Goal: Task Accomplishment & Management: Complete application form

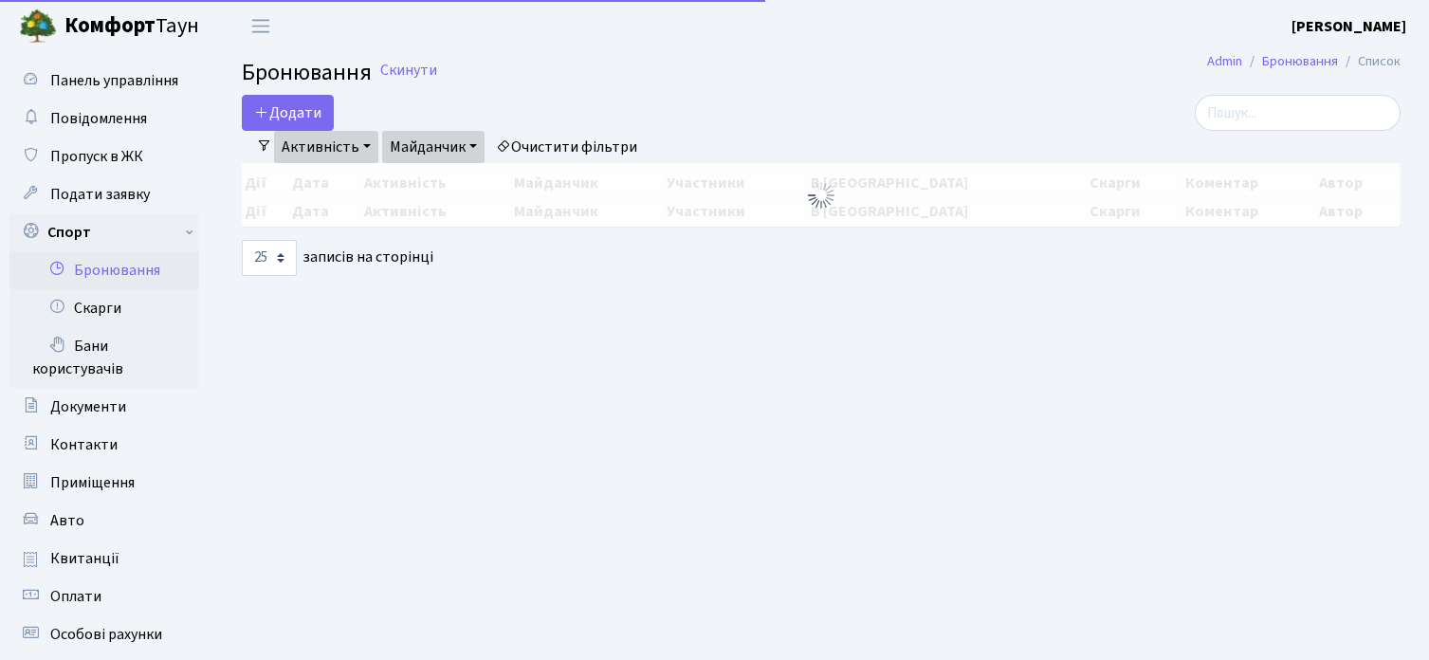
select select "25"
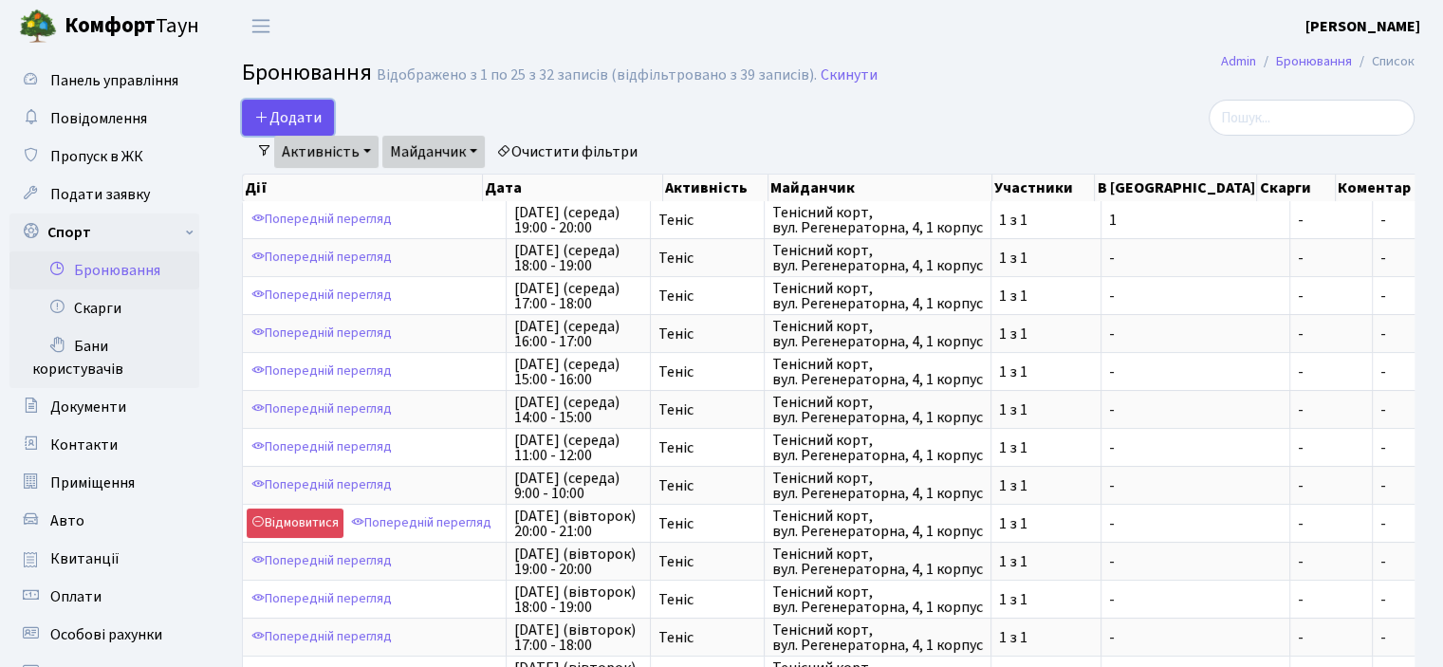
click at [307, 124] on button "Додати" at bounding box center [288, 118] width 92 height 36
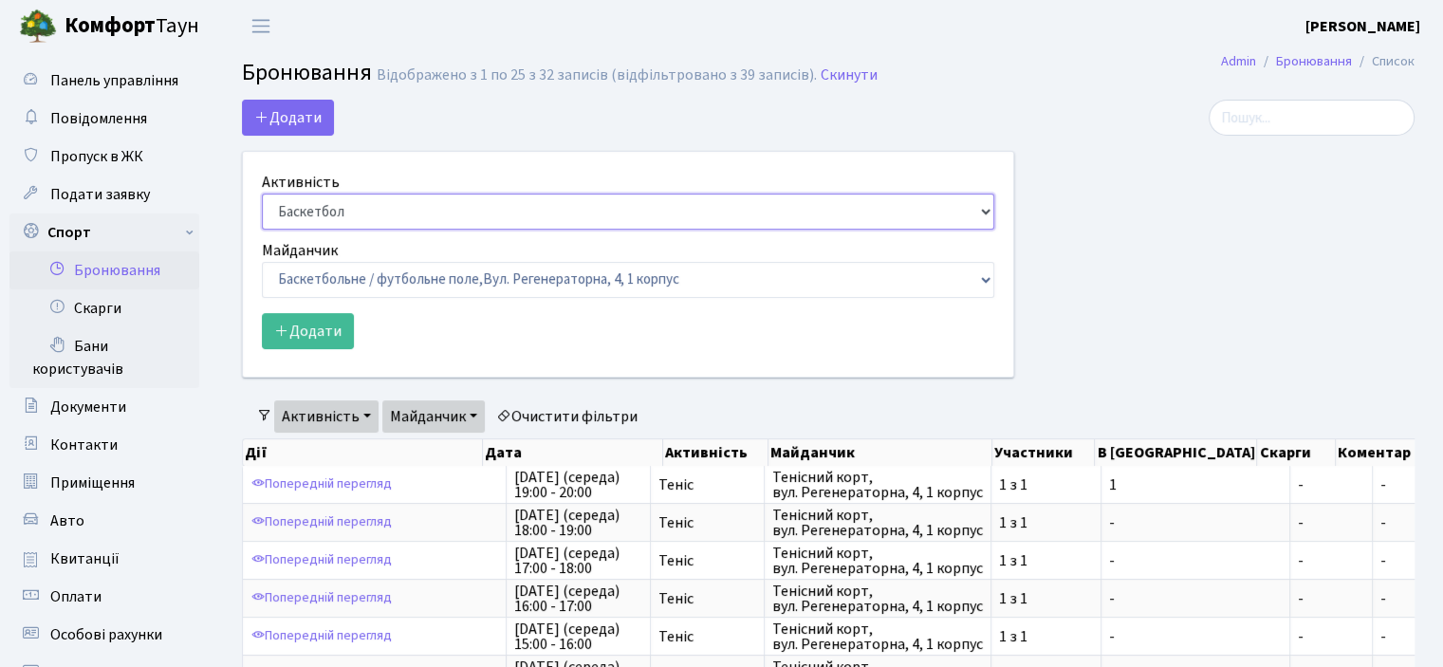
click at [340, 212] on select "Баскетбол Волейбол Йога Катання на роликах Настільний теніс Теніс Футбол Фітнес" at bounding box center [628, 212] width 732 height 36
select select "1"
click at [262, 194] on select "Баскетбол Волейбол Йога Катання на роликах Настільний теніс Теніс Футбол Фітнес" at bounding box center [628, 212] width 732 height 36
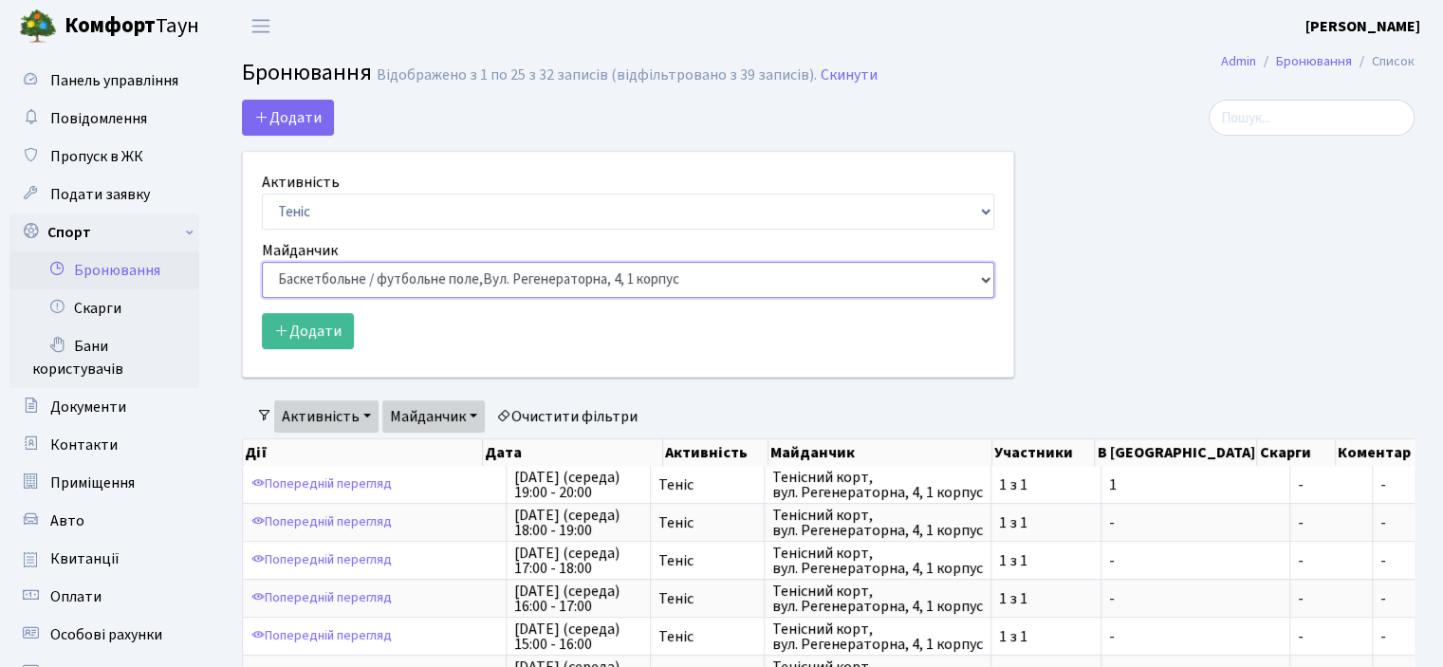
click at [315, 278] on select "Баскетбольне / футбольне поле, Вул. Регенераторна, 4, 1 корпус Баскетбольне пол…" at bounding box center [628, 280] width 732 height 36
select select "1"
click at [262, 262] on select "Баскетбольне / футбольне поле, Вул. Регенераторна, 4, 1 корпус Баскетбольне пол…" at bounding box center [628, 280] width 732 height 36
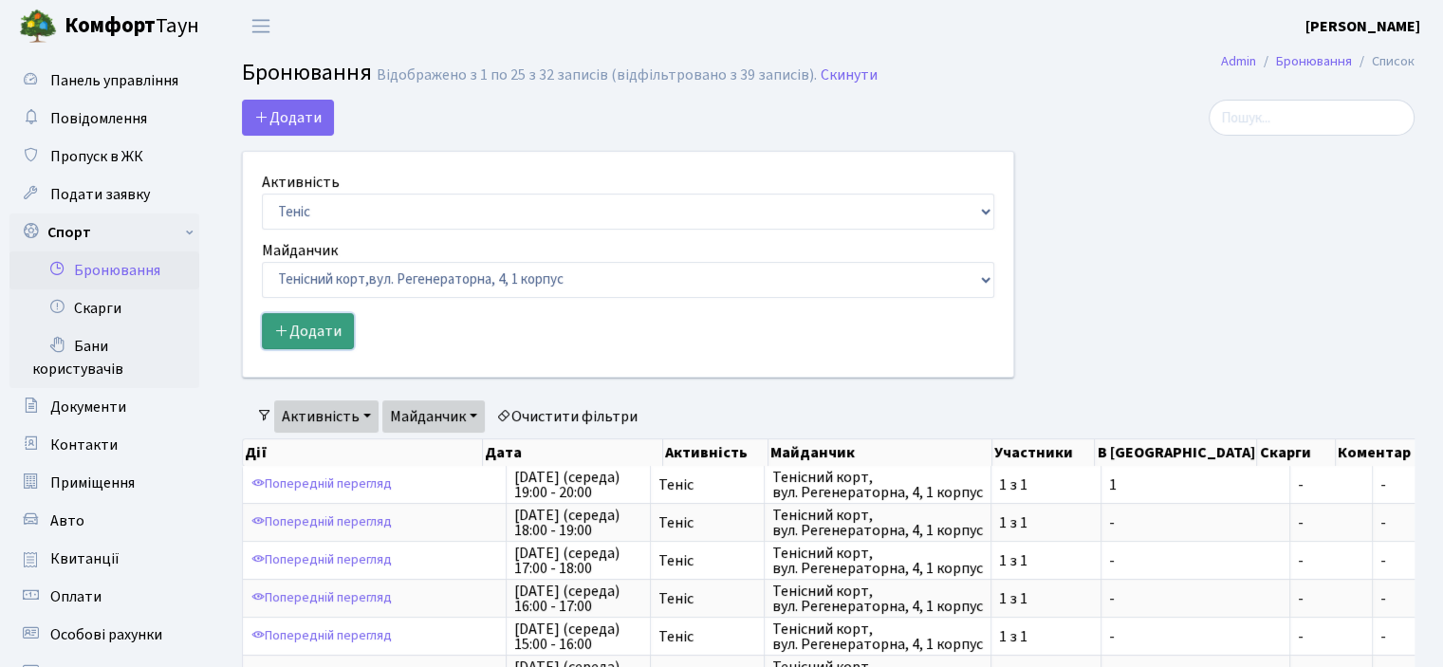
click at [285, 327] on icon "submit" at bounding box center [281, 330] width 15 height 15
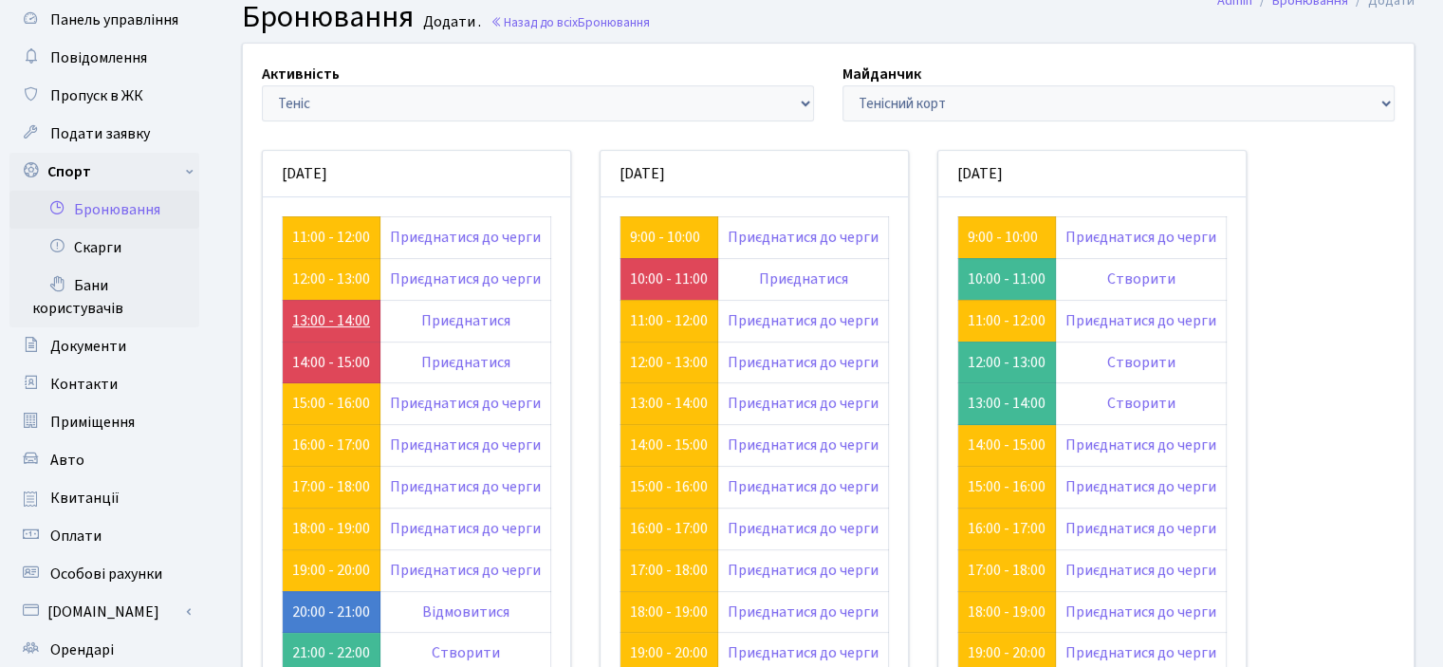
scroll to position [95, 0]
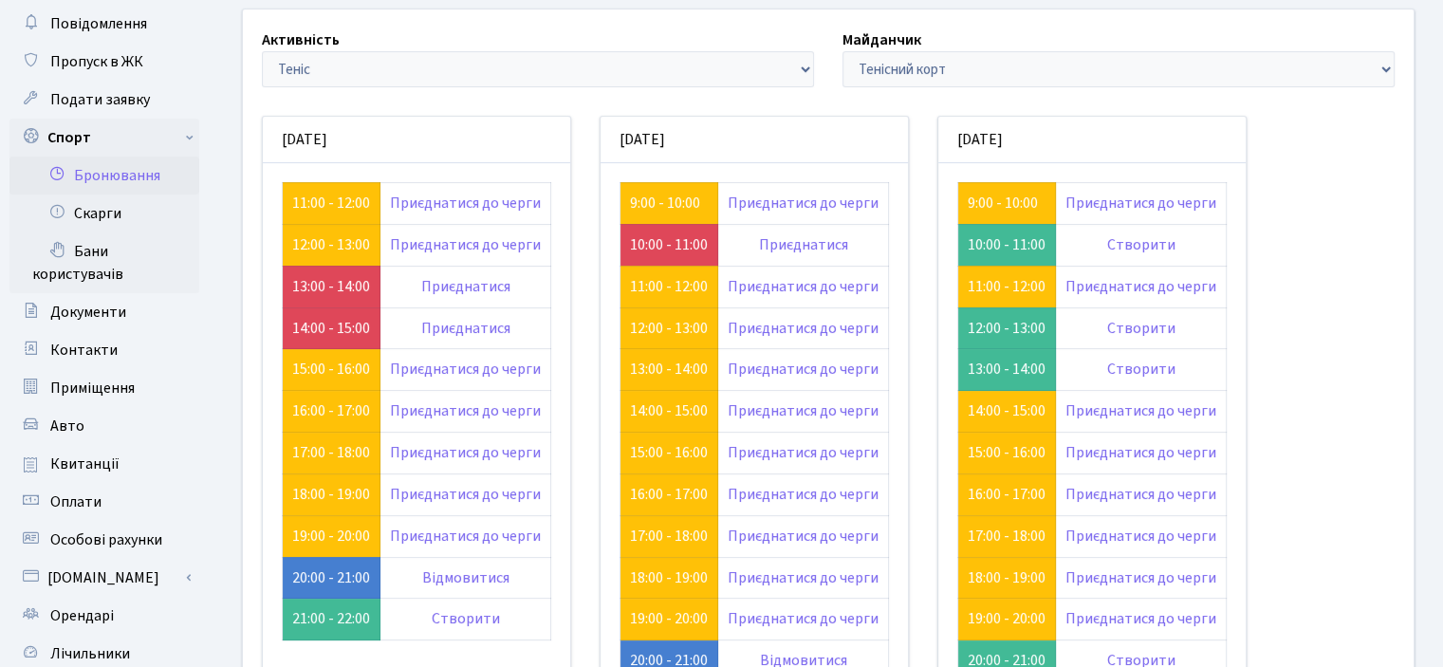
click at [492, 98] on div "понеділок 25.08 11:00 - 12:00 Приєднатися до черги" at bounding box center [754, 449] width 1013 height 704
drag, startPoint x: 492, startPoint y: 98, endPoint x: 1313, endPoint y: 159, distance: 822.8
click at [1313, 159] on div "Активність - Баскетбол Волейбол Йога Катання на роликах Настільний теніс Теніс …" at bounding box center [828, 418] width 1199 height 819
drag, startPoint x: 1310, startPoint y: 159, endPoint x: 1297, endPoint y: 127, distance: 34.9
click at [1297, 127] on div "Активність - Баскетбол Волейбол Йога Катання на роликах Настільний теніс Теніс …" at bounding box center [828, 418] width 1199 height 819
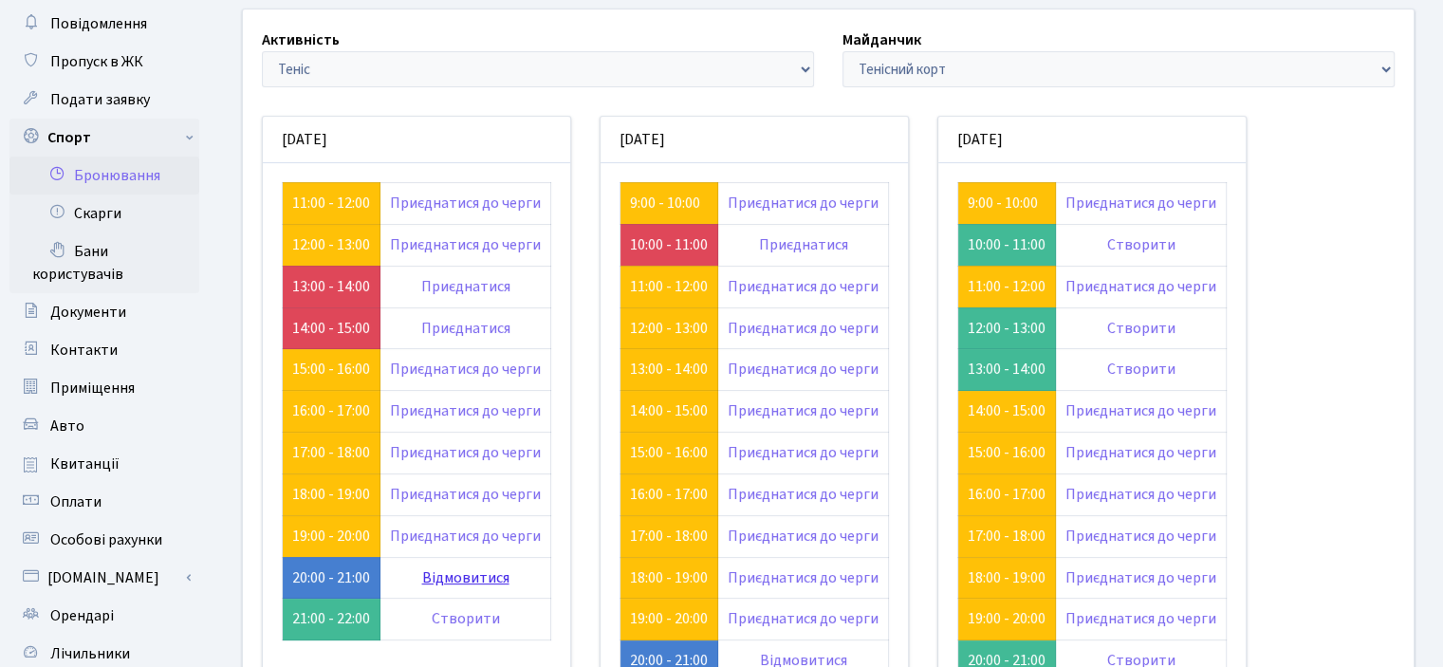
click at [476, 581] on link "Відмовитися" at bounding box center [465, 577] width 87 height 21
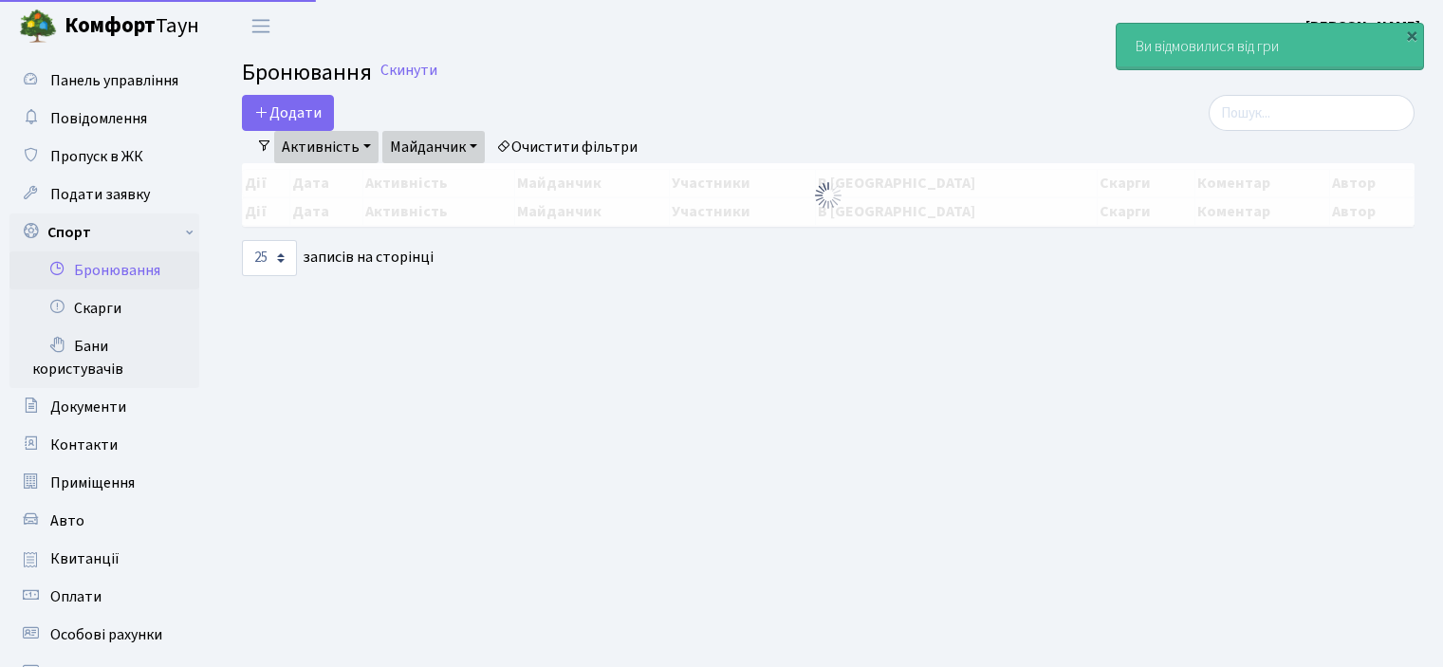
select select "25"
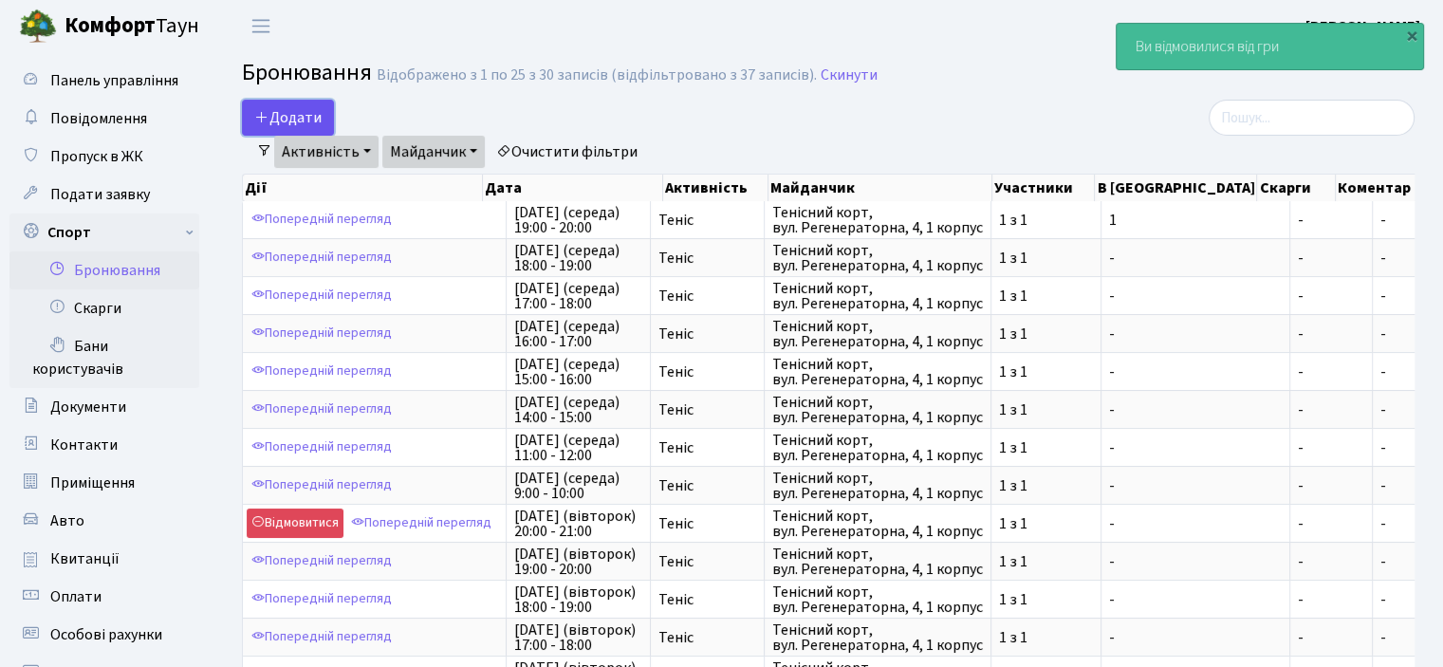
click at [292, 121] on button "Додати" at bounding box center [288, 118] width 92 height 36
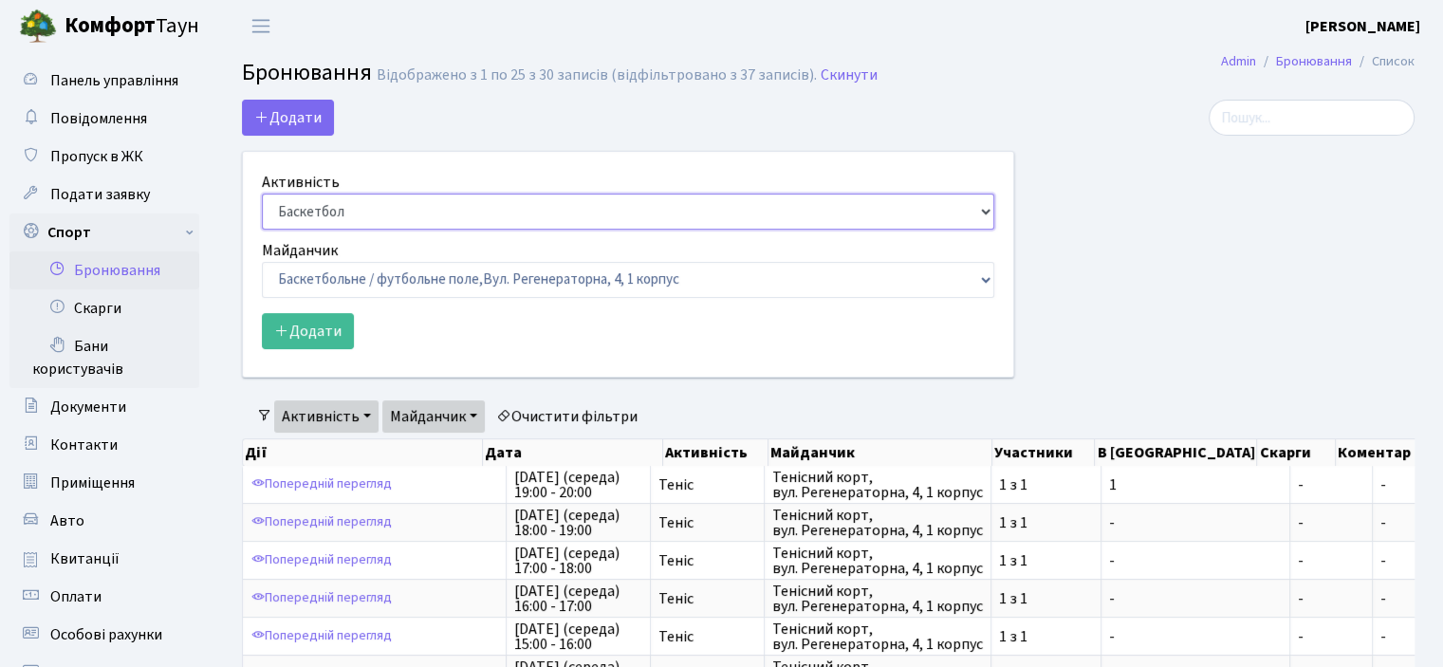
click at [309, 216] on select "Баскетбол Волейбол Йога Катання на роликах Настільний теніс [PERSON_NAME] Фітнес" at bounding box center [628, 212] width 732 height 36
select select "1"
click at [262, 194] on select "Баскетбол Волейбол Йога Катання на роликах Настільний теніс [PERSON_NAME] Фітнес" at bounding box center [628, 212] width 732 height 36
click at [304, 255] on label "Майданчик" at bounding box center [300, 250] width 76 height 23
click at [304, 230] on select "Баскетбол Волейбол Йога Катання на роликах Настільний теніс [PERSON_NAME] Фітнес" at bounding box center [628, 212] width 732 height 36
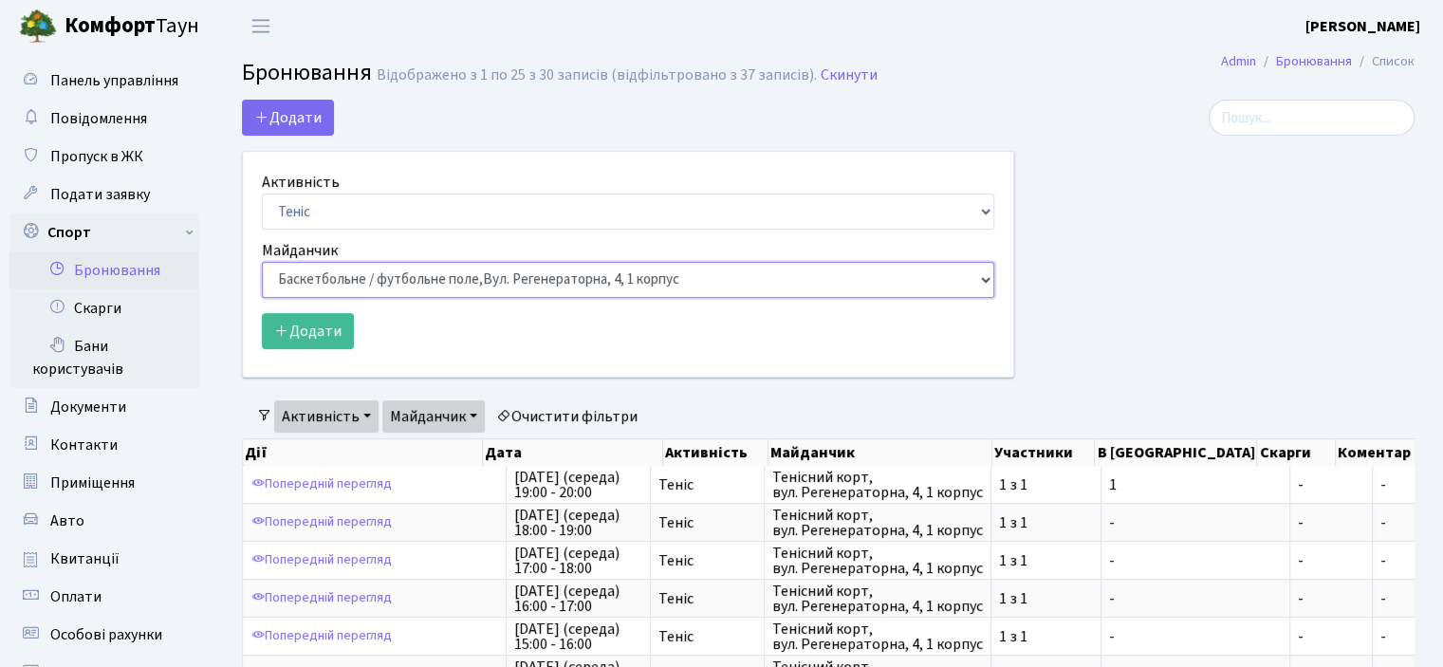
click at [304, 267] on select "Баскетбольне / футбольне поле, Вул. Регенераторна, 4, 1 корпус Баскетбольне пол…" at bounding box center [628, 280] width 732 height 36
select select "1"
click at [262, 262] on select "Баскетбольне / футбольне поле, Вул. Регенераторна, 4, 1 корпус Баскетбольне пол…" at bounding box center [628, 280] width 732 height 36
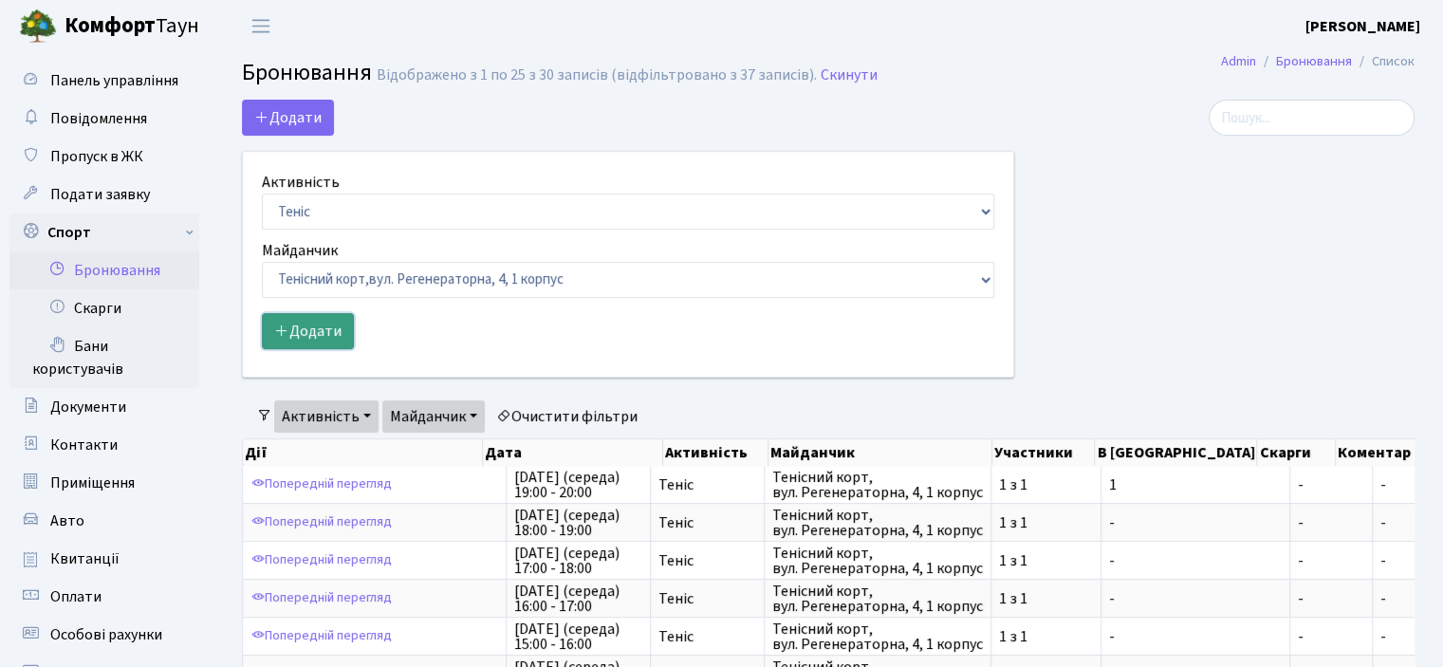
click at [304, 322] on button "Додати" at bounding box center [308, 331] width 92 height 36
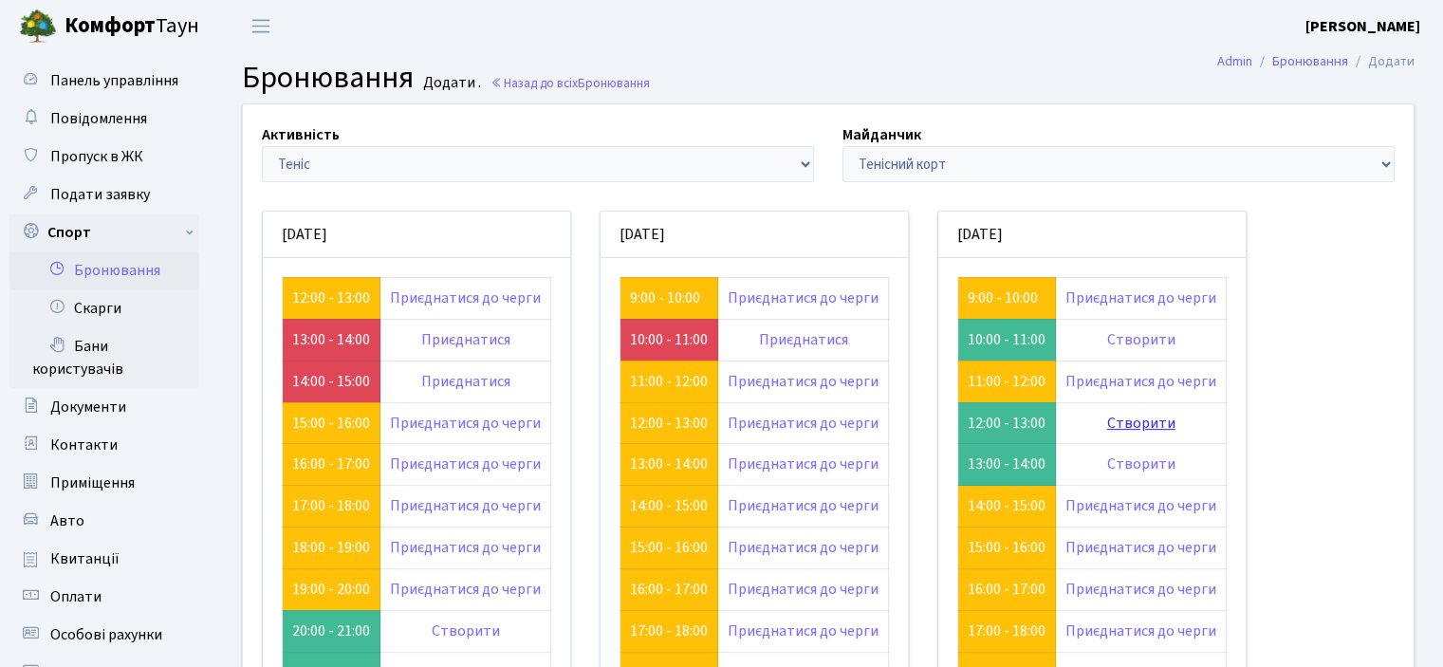
click at [1138, 426] on link "Створити" at bounding box center [1141, 423] width 68 height 21
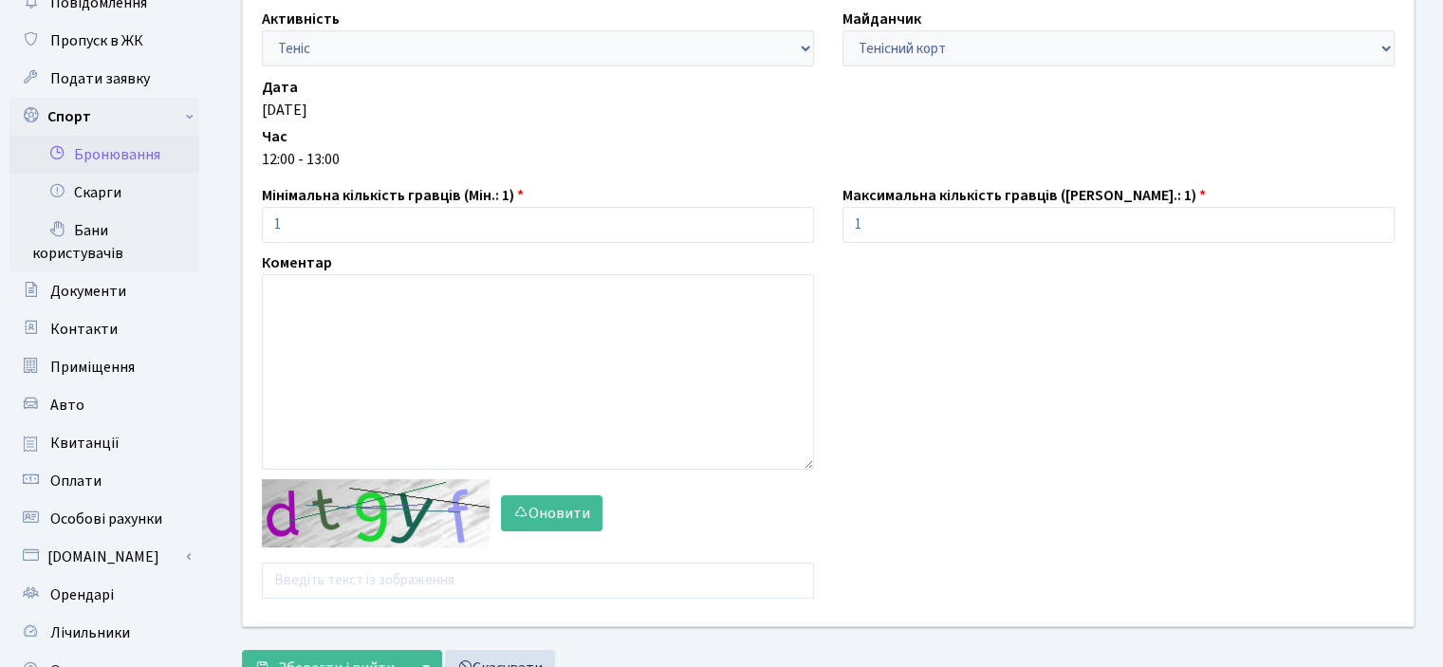
scroll to position [190, 0]
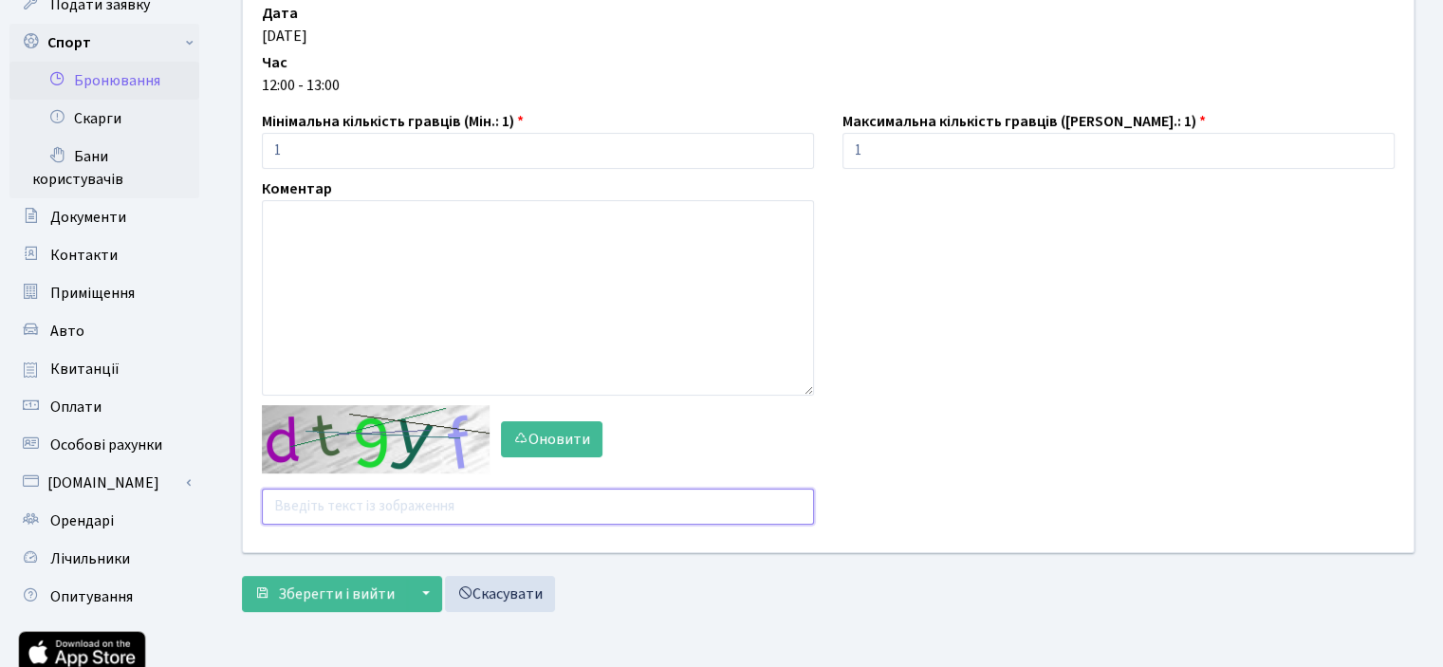
click at [400, 515] on input "text" at bounding box center [538, 507] width 552 height 36
type input "з"
type input "pqaqm"
click at [350, 608] on button "Зберегти і вийти" at bounding box center [324, 594] width 165 height 36
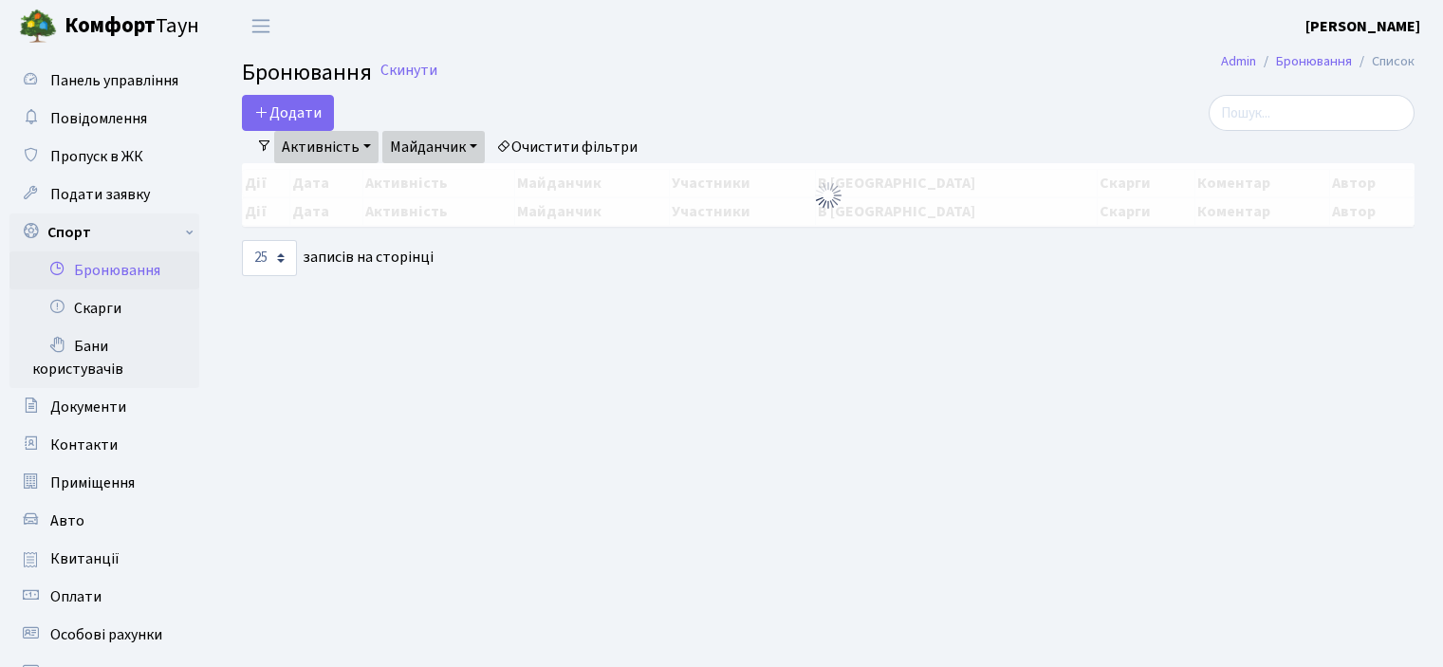
select select "25"
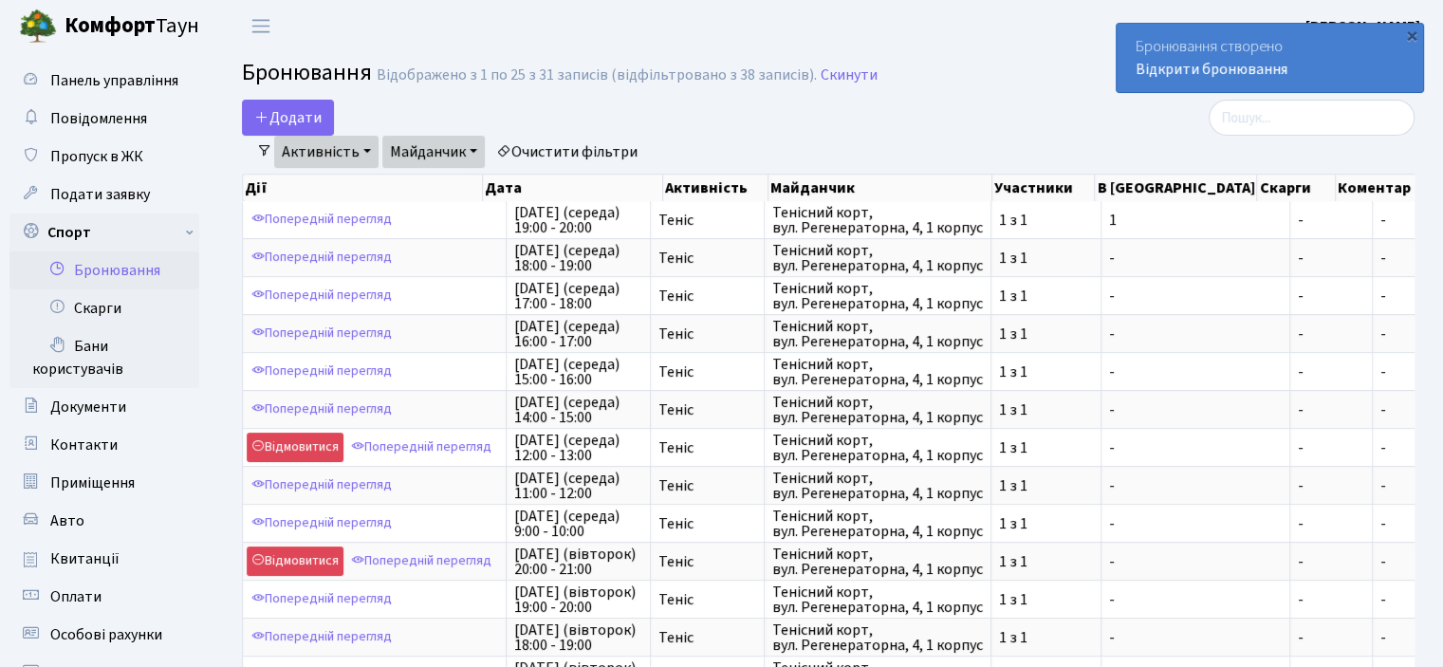
click at [907, 37] on header "[PERSON_NAME] [PERSON_NAME] Мій обліковий запис Вийти" at bounding box center [721, 26] width 1443 height 52
